Goal: Information Seeking & Learning: Learn about a topic

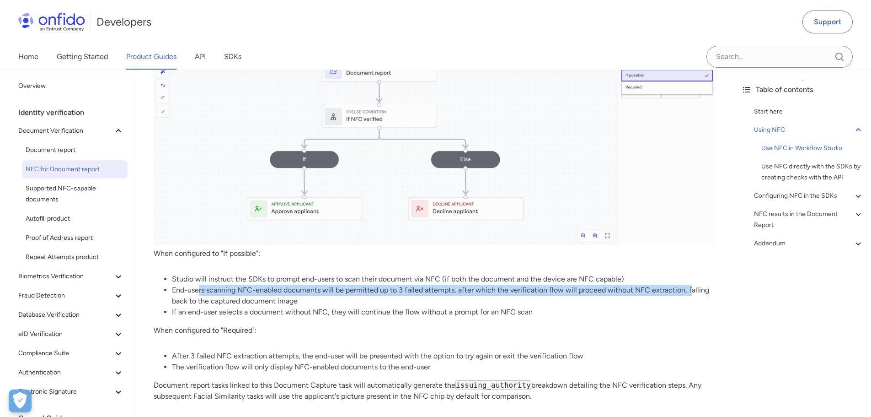
drag, startPoint x: 202, startPoint y: 288, endPoint x: 690, endPoint y: 292, distance: 487.9
click at [690, 292] on li "End-users scanning NFC-enabled documents will be permitted up to 3 failed attem…" at bounding box center [444, 295] width 544 height 22
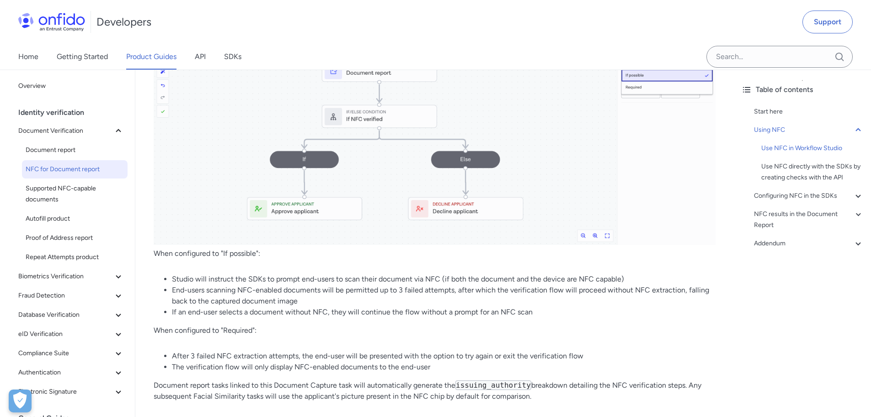
click at [680, 301] on li "End-users scanning NFC-enabled documents will be permitted up to 3 failed attem…" at bounding box center [444, 295] width 544 height 22
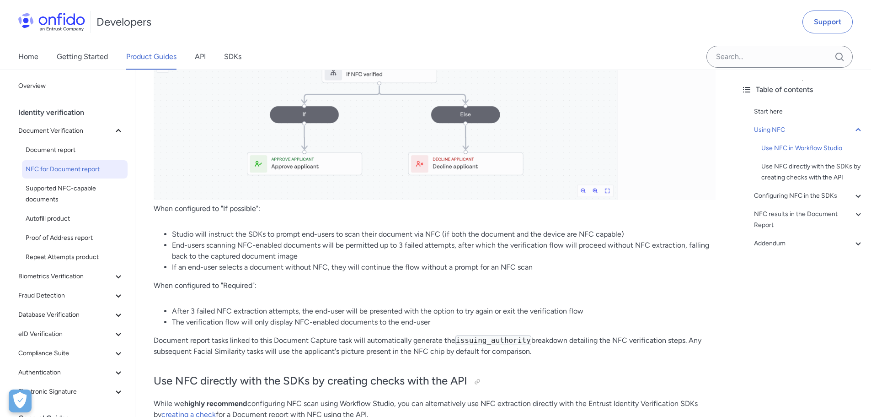
scroll to position [713, 0]
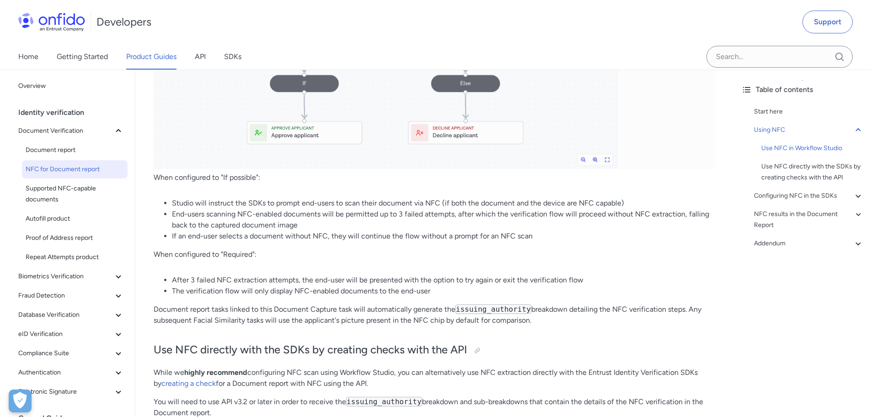
drag, startPoint x: 194, startPoint y: 305, endPoint x: 584, endPoint y: 319, distance: 390.3
click at [584, 319] on p "Document report tasks linked to this Document Capture task will automatically g…" at bounding box center [435, 315] width 562 height 22
click at [582, 324] on p "Document report tasks linked to this Document Capture task will automatically g…" at bounding box center [435, 315] width 562 height 22
drag, startPoint x: 552, startPoint y: 322, endPoint x: 112, endPoint y: 302, distance: 440.3
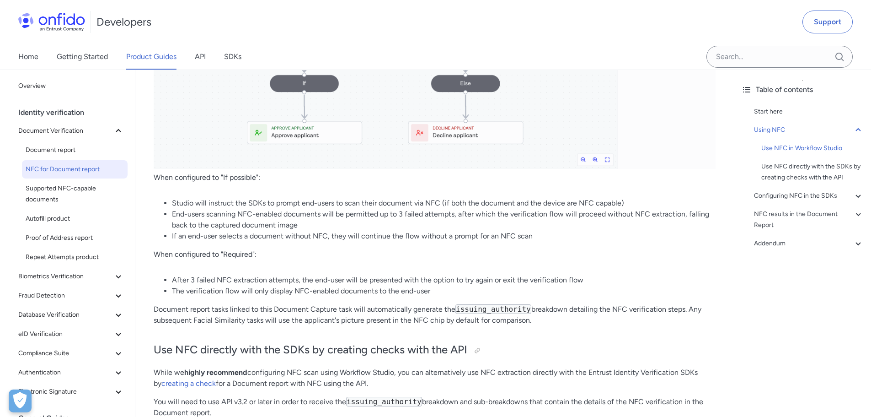
click at [250, 304] on p "Document report tasks linked to this Document Capture task will automatically g…" at bounding box center [435, 315] width 562 height 22
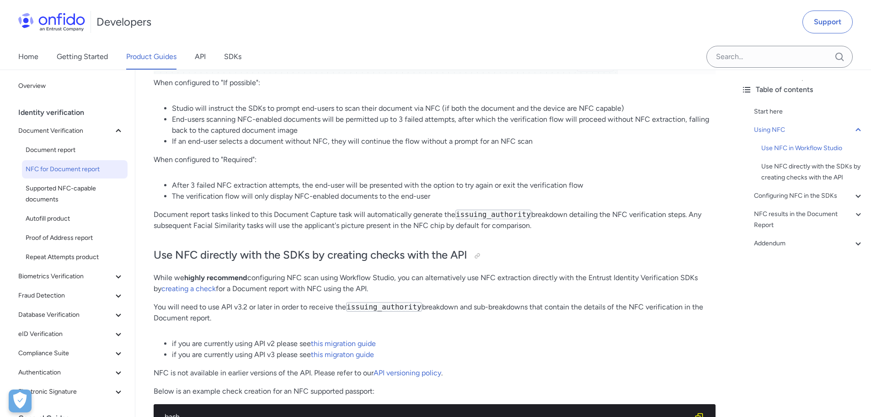
scroll to position [790, 0]
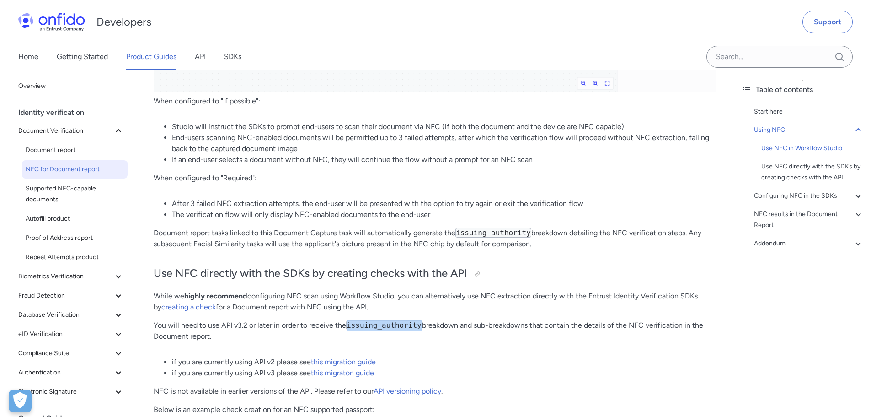
drag, startPoint x: 348, startPoint y: 325, endPoint x: 416, endPoint y: 329, distance: 67.3
click at [416, 329] on code "issuing_authority" at bounding box center [384, 325] width 76 height 10
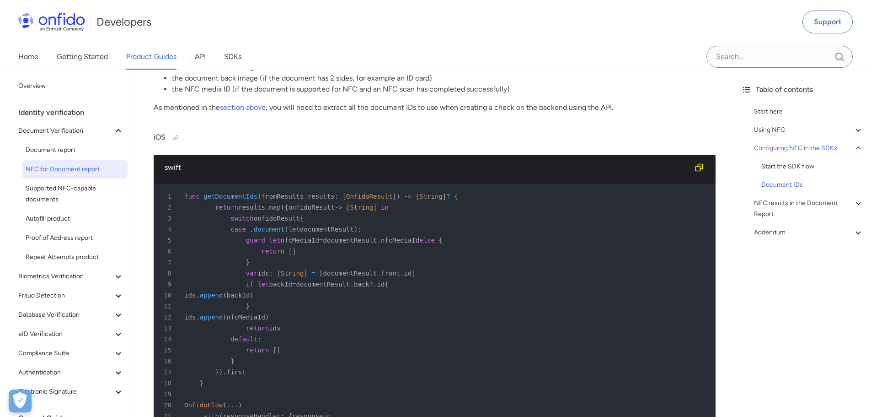
scroll to position [1704, 0]
